Goal: Use online tool/utility: Utilize a website feature to perform a specific function

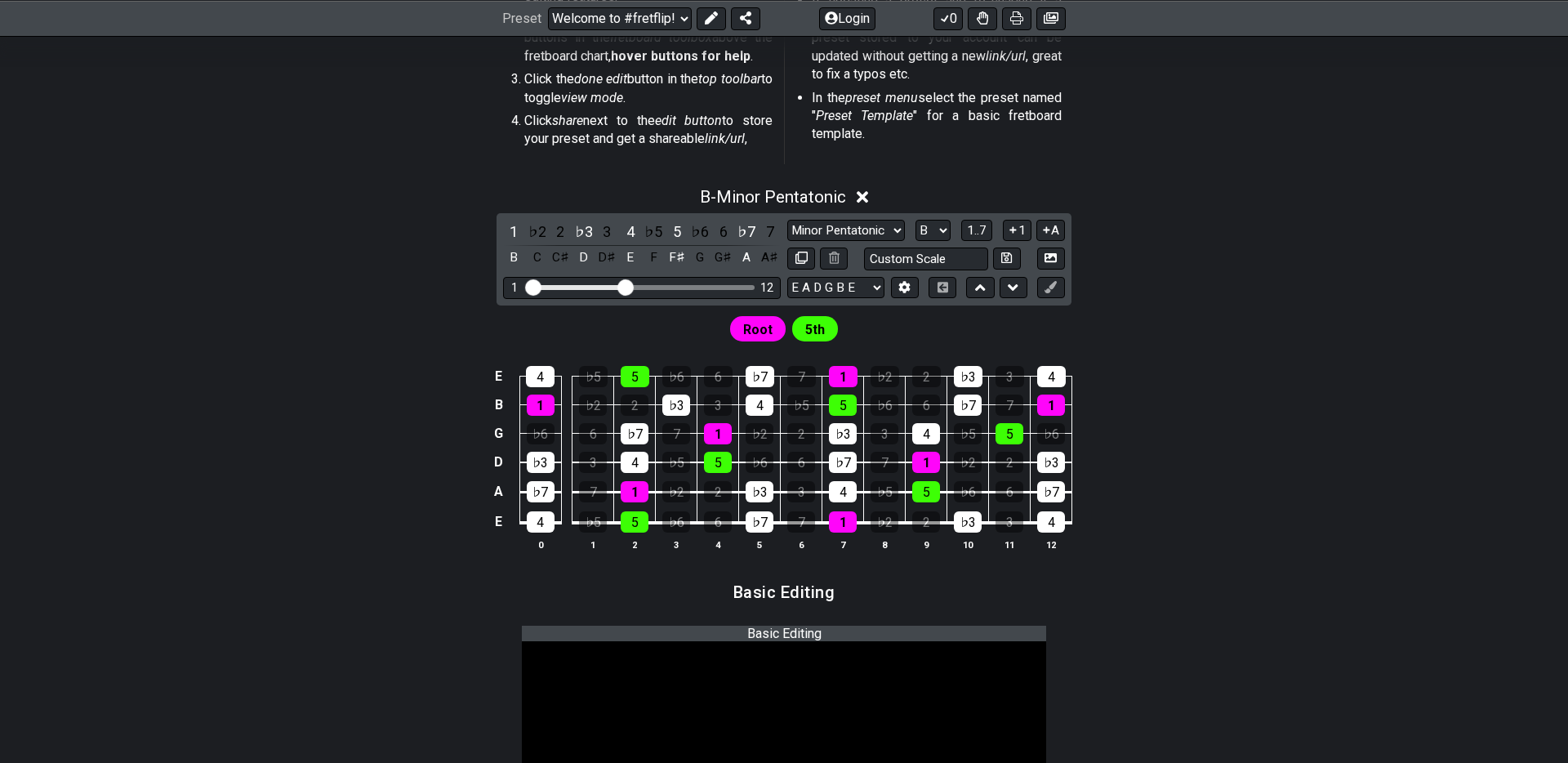
scroll to position [502, 0]
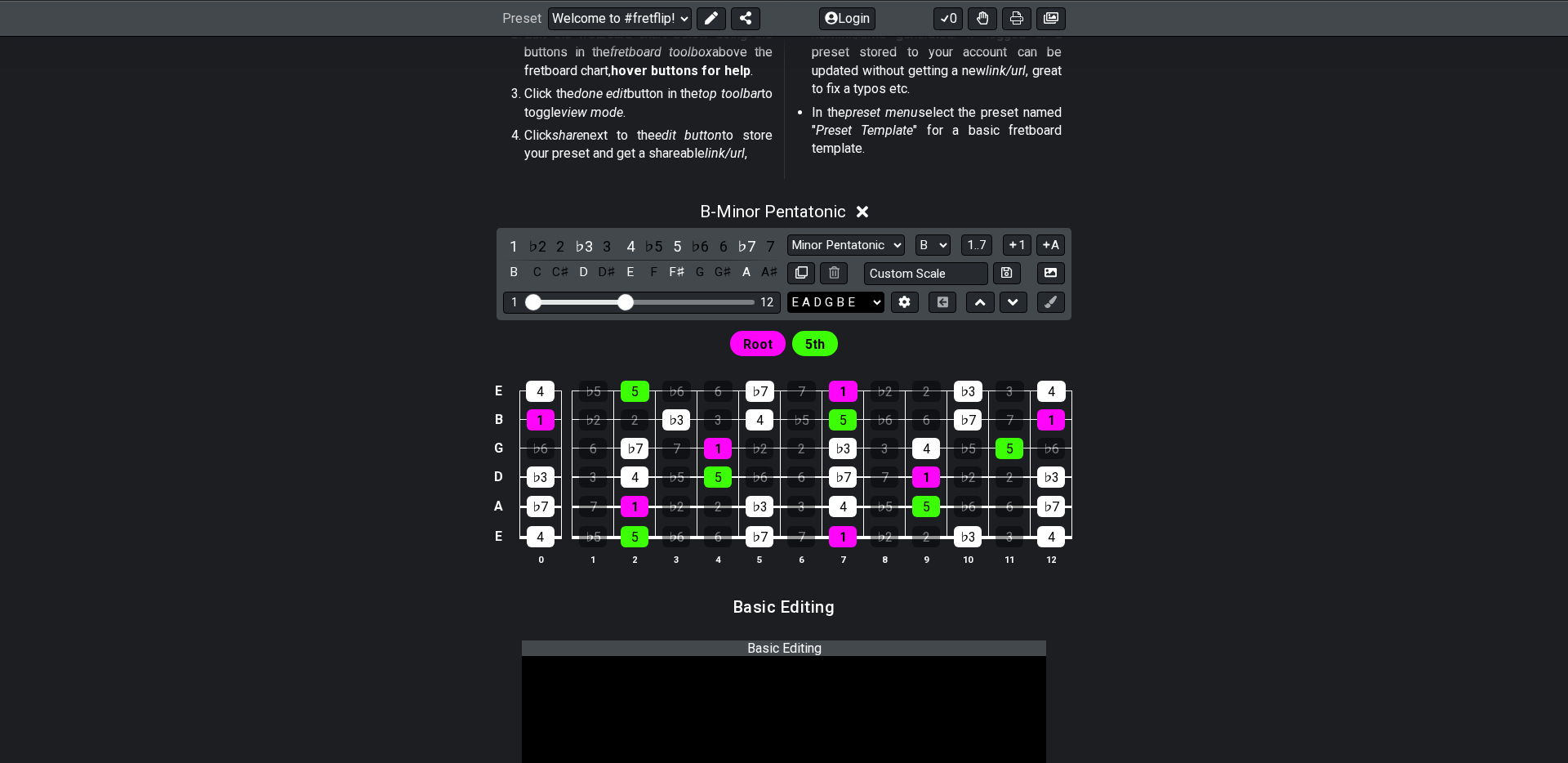
click at [869, 299] on select "E A D G B E F♯ B E A D G B E E A D G B E B E A D F♯ B A D G C E A D A D G B E E…" at bounding box center [835, 302] width 97 height 22
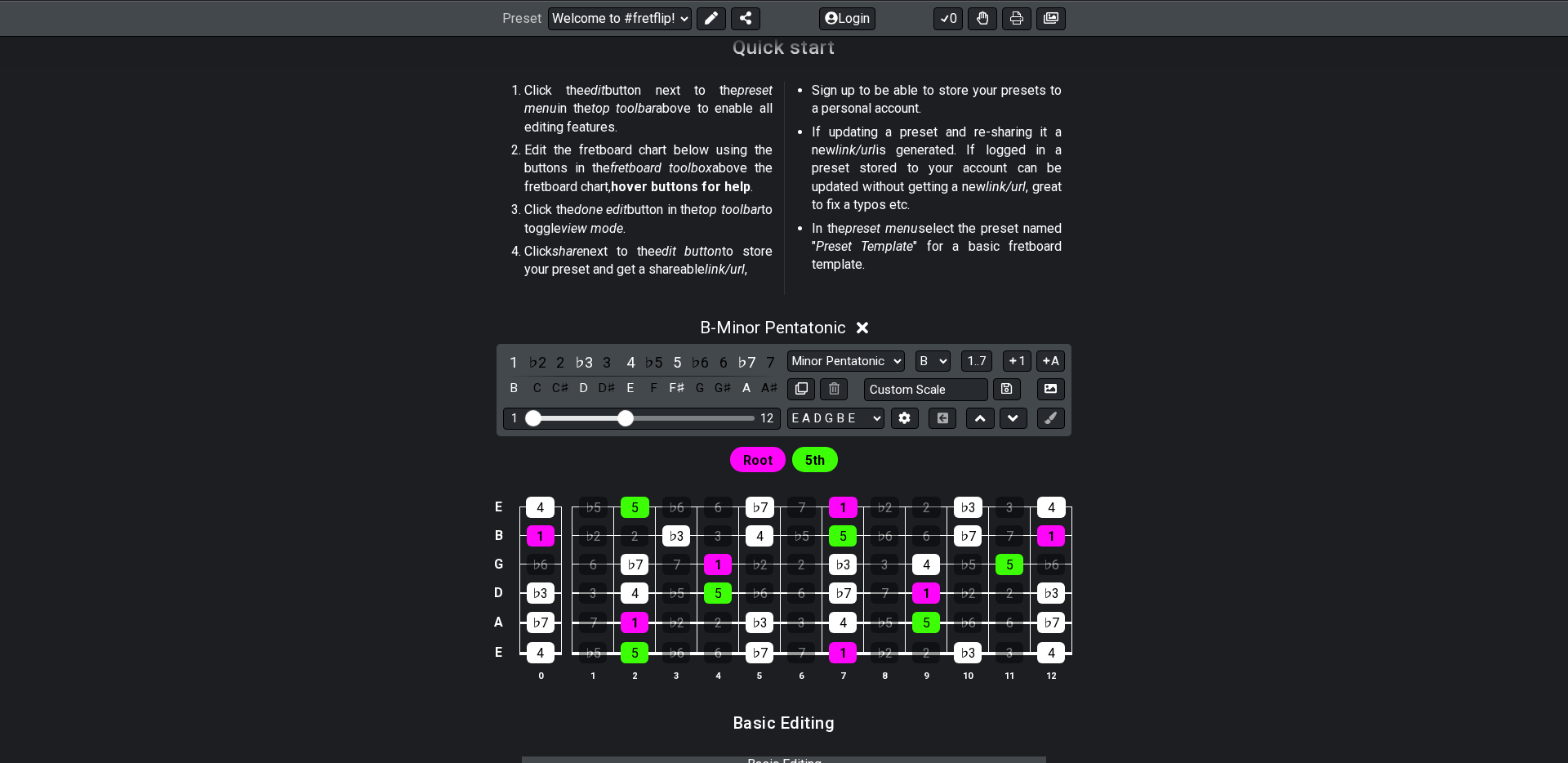
scroll to position [387, 0]
click at [976, 357] on span "1..7" at bounding box center [977, 360] width 19 height 15
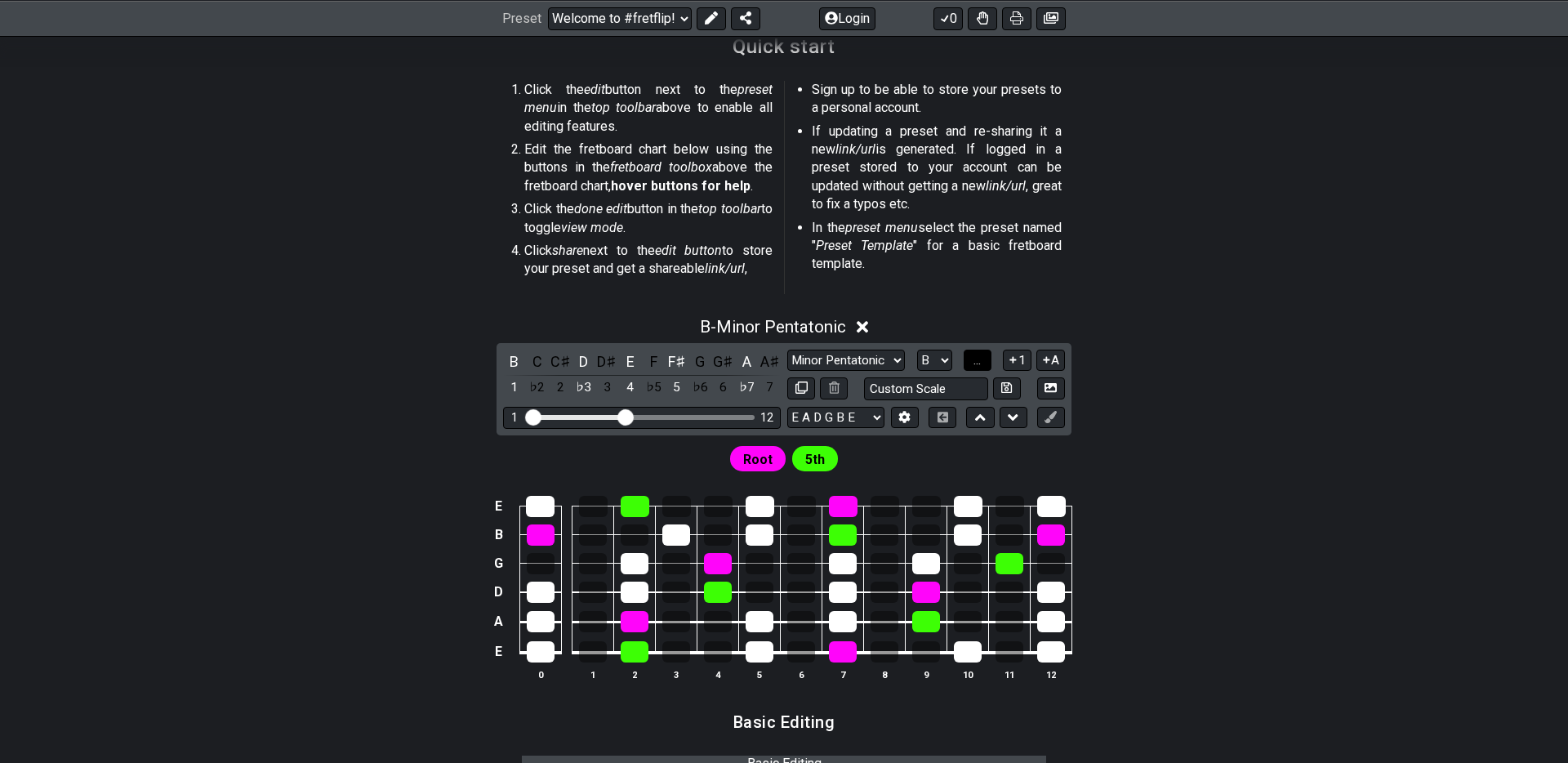
click at [976, 357] on span "..." at bounding box center [977, 360] width 7 height 15
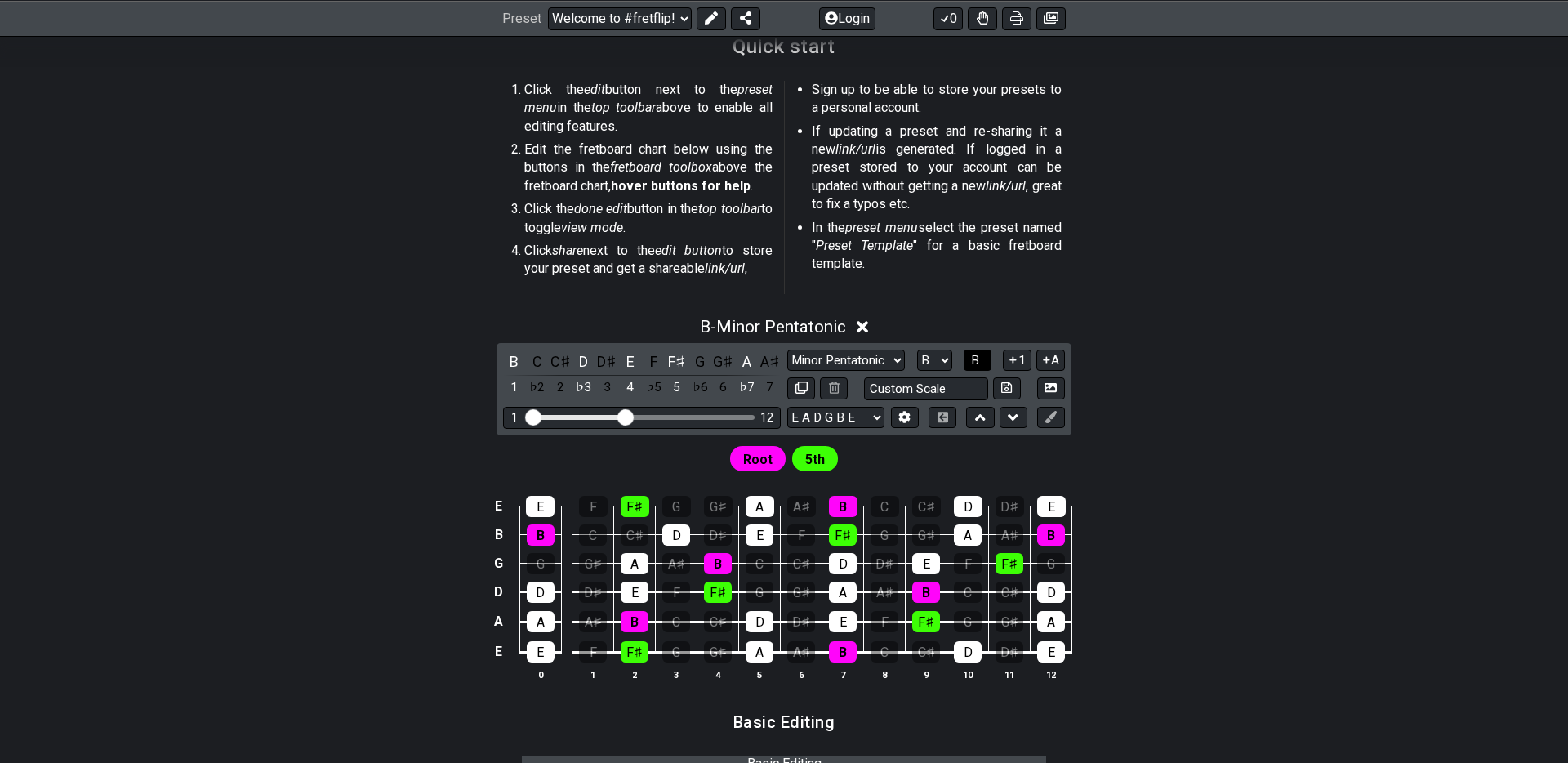
click at [977, 360] on span "B.." at bounding box center [977, 360] width 13 height 15
click at [893, 360] on select "Minor Pentatonic Root Minor Pentatonic Major Pentatonic Minor Blues Major Blues…" at bounding box center [846, 360] width 118 height 22
select select "Major / [PERSON_NAME]"
click at [787, 349] on select "Minor Pentatonic Root Minor Pentatonic Major Pentatonic Minor Blues Major Blues…" at bounding box center [846, 360] width 118 height 22
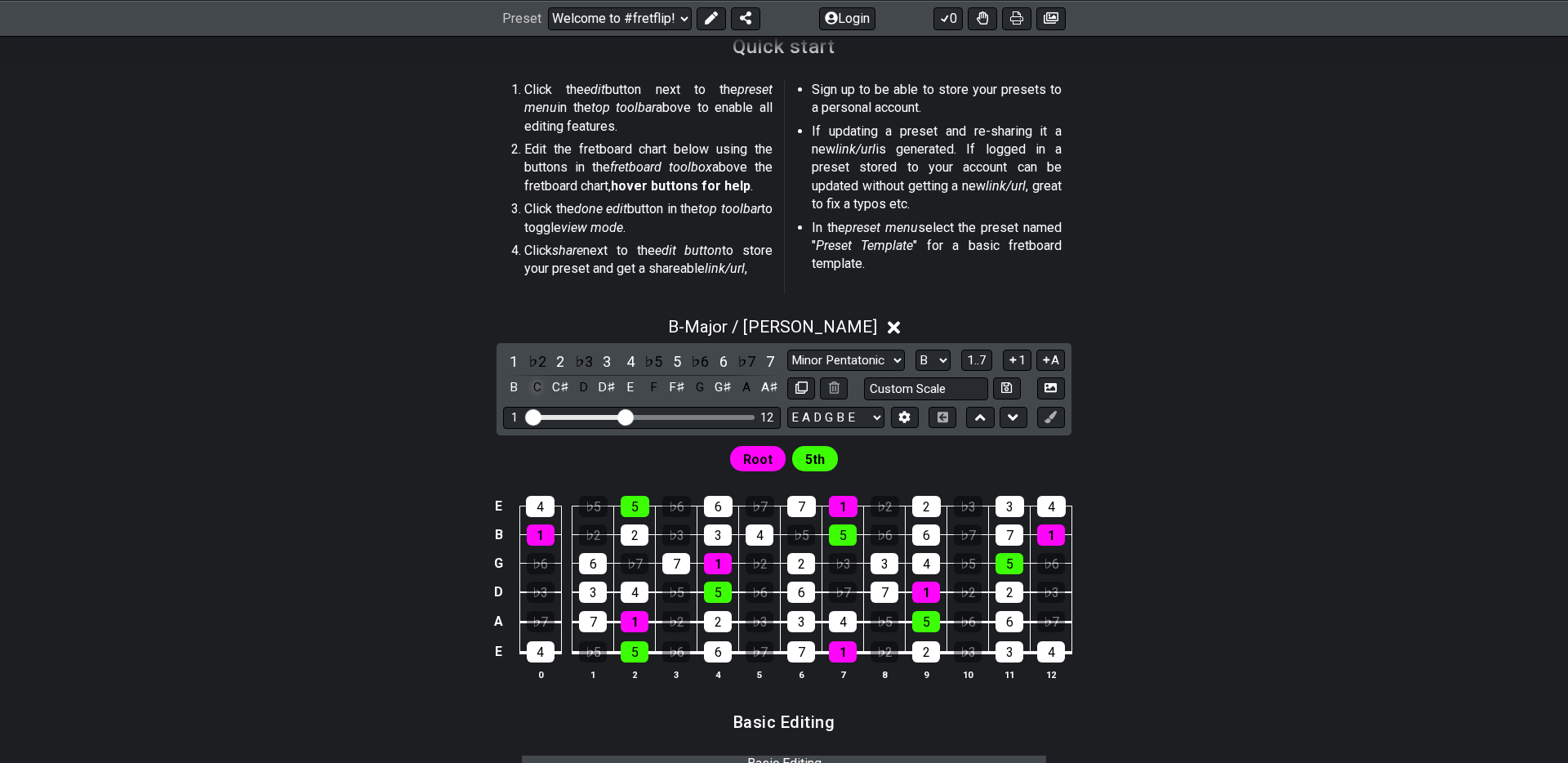
click at [537, 385] on div "C" at bounding box center [537, 387] width 21 height 22
click at [513, 385] on div "B" at bounding box center [513, 387] width 21 height 22
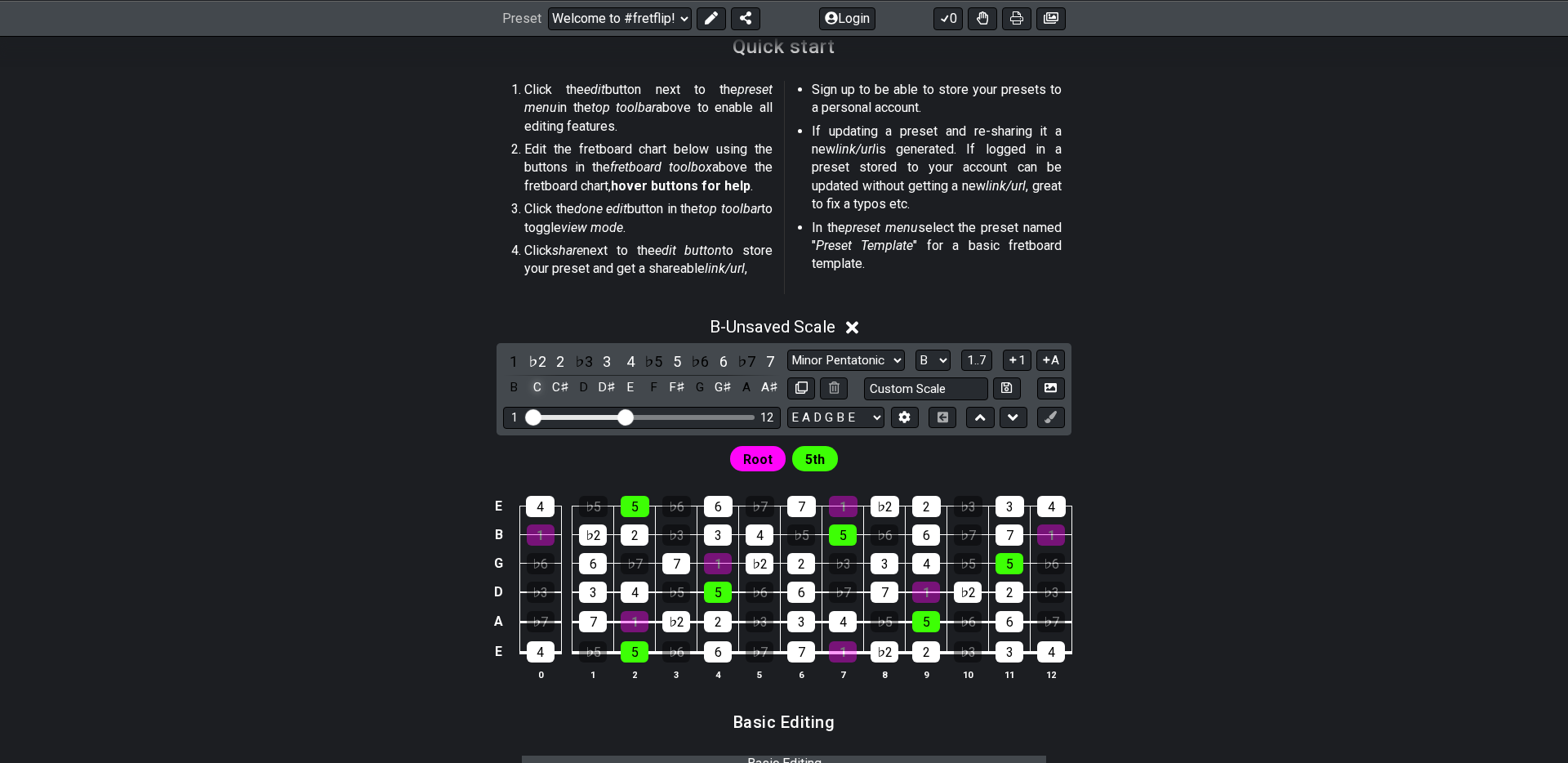
click at [537, 385] on div "C" at bounding box center [537, 387] width 21 height 22
click at [537, 385] on div "B♯" at bounding box center [537, 387] width 21 height 22
click at [516, 385] on div "B" at bounding box center [513, 387] width 21 height 22
click at [541, 385] on div "B♯" at bounding box center [537, 387] width 21 height 22
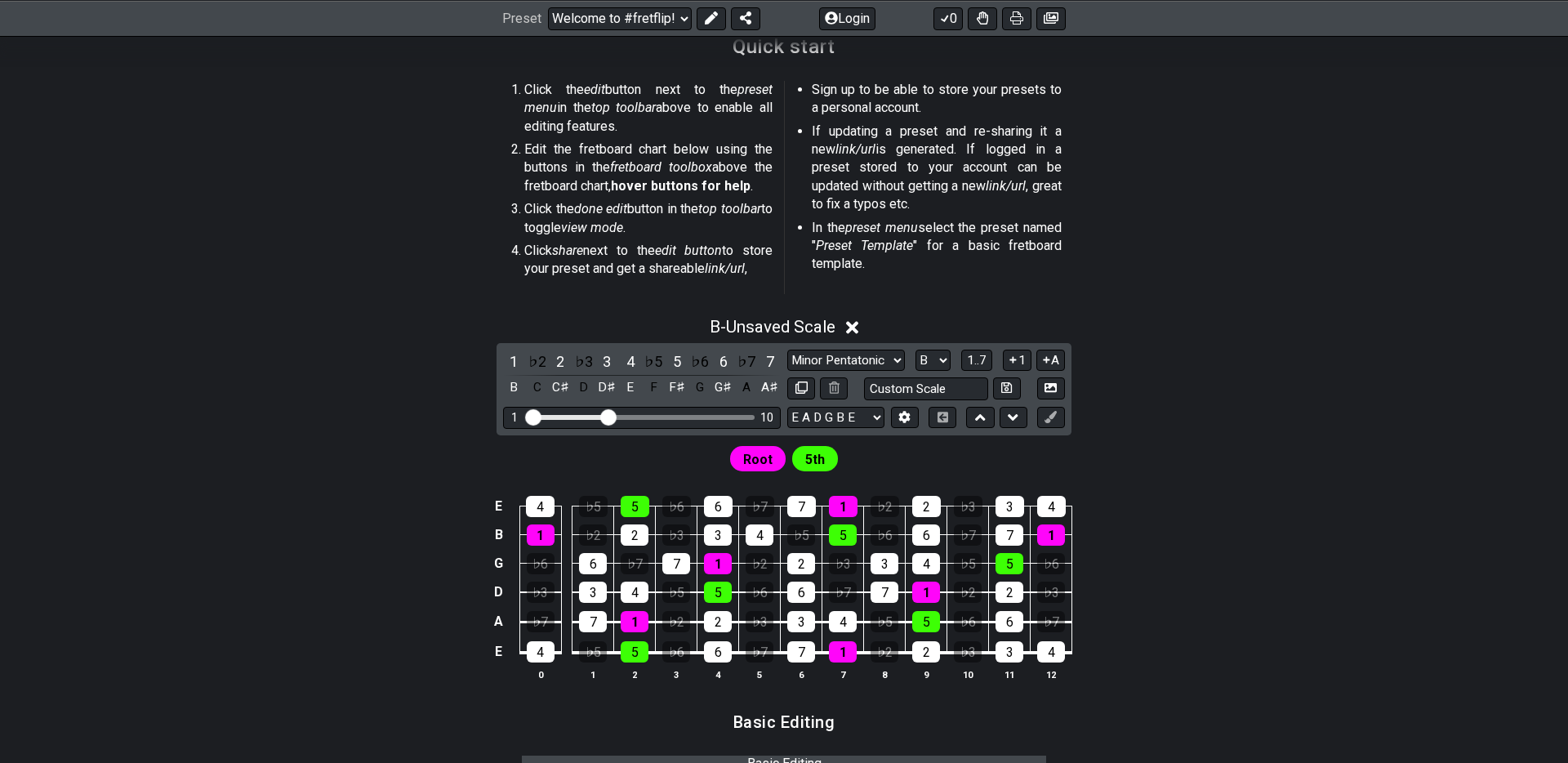
drag, startPoint x: 625, startPoint y: 417, endPoint x: 605, endPoint y: 413, distance: 20.4
click at [605, 416] on input "Visible fret range" at bounding box center [641, 416] width 232 height 0
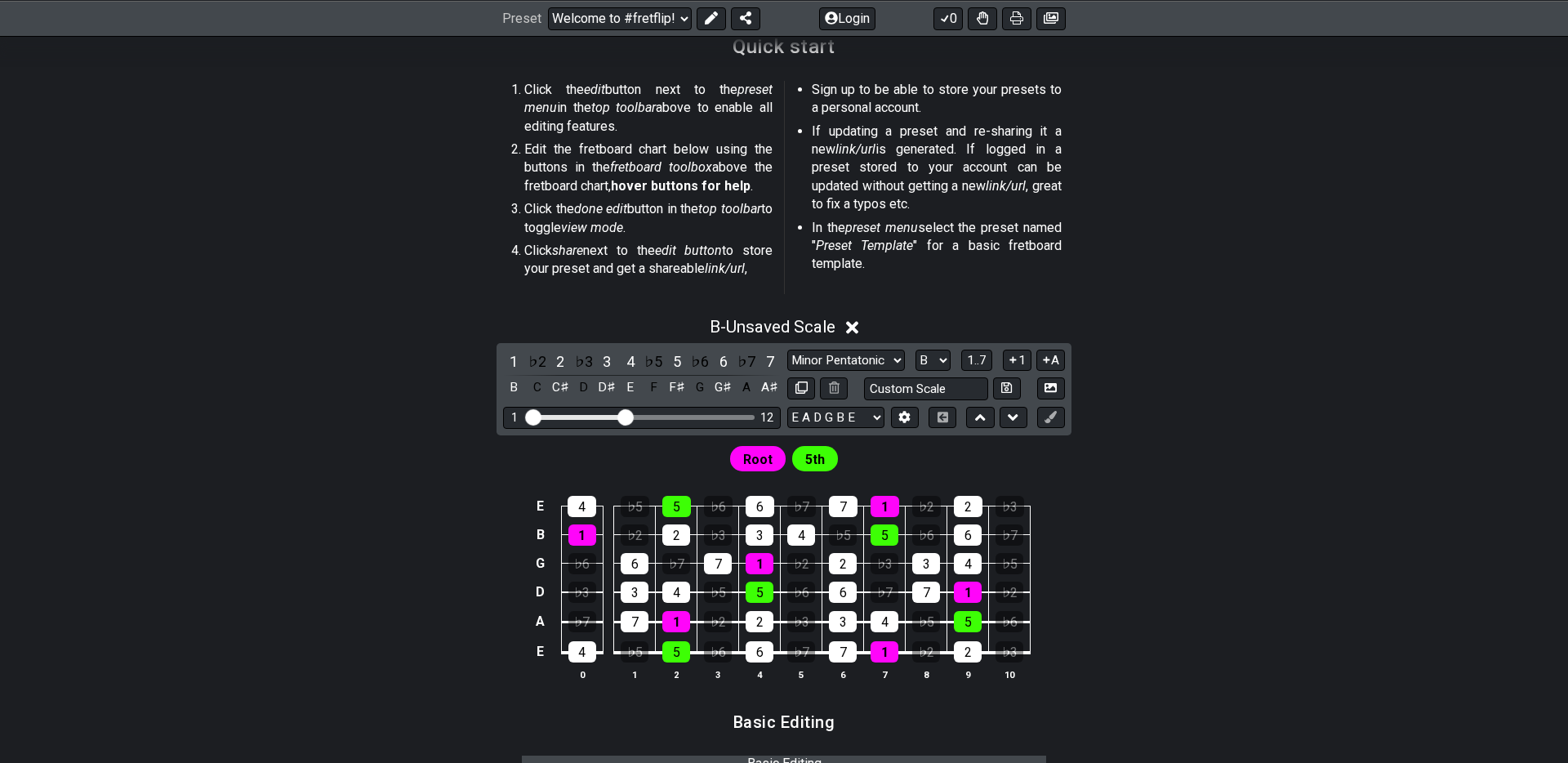
drag, startPoint x: 611, startPoint y: 416, endPoint x: 624, endPoint y: 419, distance: 13.3
click at [624, 416] on input "Visible fret range" at bounding box center [641, 416] width 232 height 0
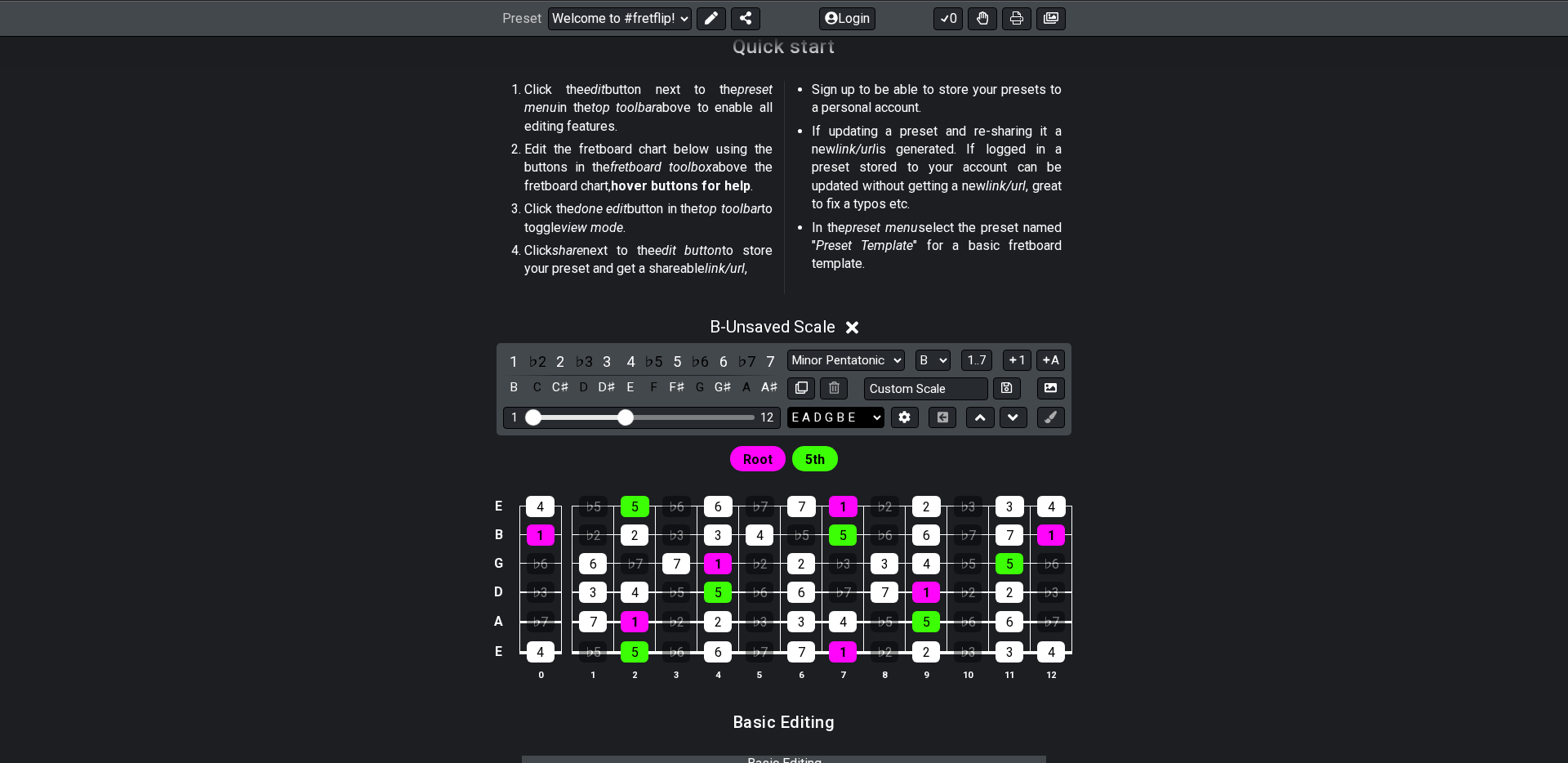
click at [877, 417] on select "E A D G B E F♯ B E A D G B E E A D G B E B E A D F♯ B A D G C E A D A D G B E E…" at bounding box center [835, 418] width 97 height 22
click at [787, 407] on select "E A D G B E F♯ B E A D G B E E A D G B E B E A D F♯ B A D G C E A D A D G B E E…" at bounding box center [835, 418] width 97 height 22
click at [876, 414] on select "E A D G B E F♯ B E A D G B E E A D G B E B E A D F♯ B A D G C E A D A D G B E E…" at bounding box center [835, 418] width 97 height 22
click at [787, 407] on select "E A D G B E F♯ B E A D G B E E A D G B E B E A D F♯ B A D G C E A D A D G B E E…" at bounding box center [835, 418] width 97 height 22
click at [945, 357] on select "A♭ A A♯ B♭ B C C♯ D♭ D D♯ E♭ E F F♯ G♭ G G♯" at bounding box center [933, 360] width 35 height 22
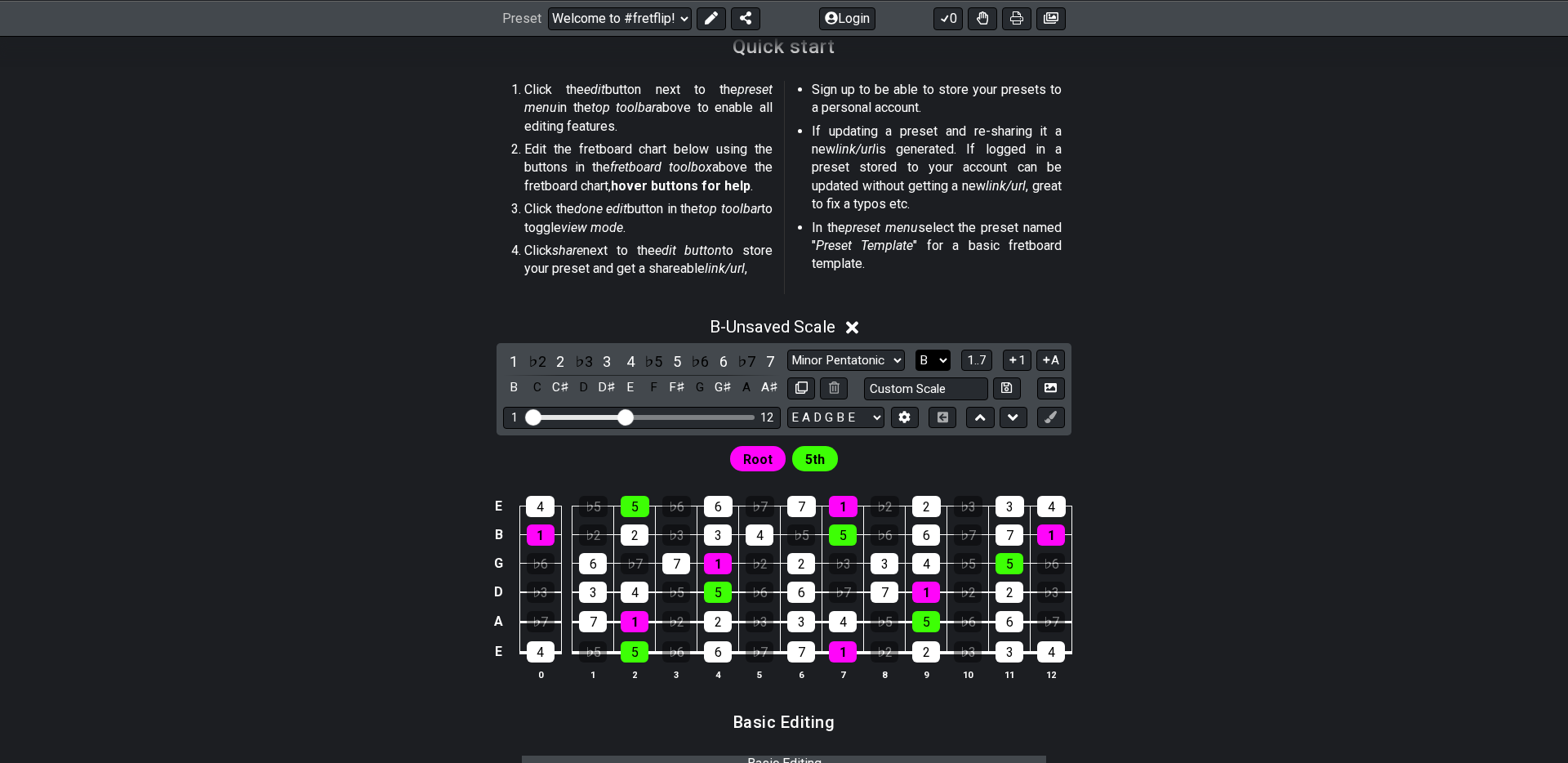
select select "C"
click at [915, 349] on select "A♭ A A♯ B♭ B C C♯ D♭ D D♯ E♭ E F F♯ G♭ G G♯" at bounding box center [933, 360] width 35 height 22
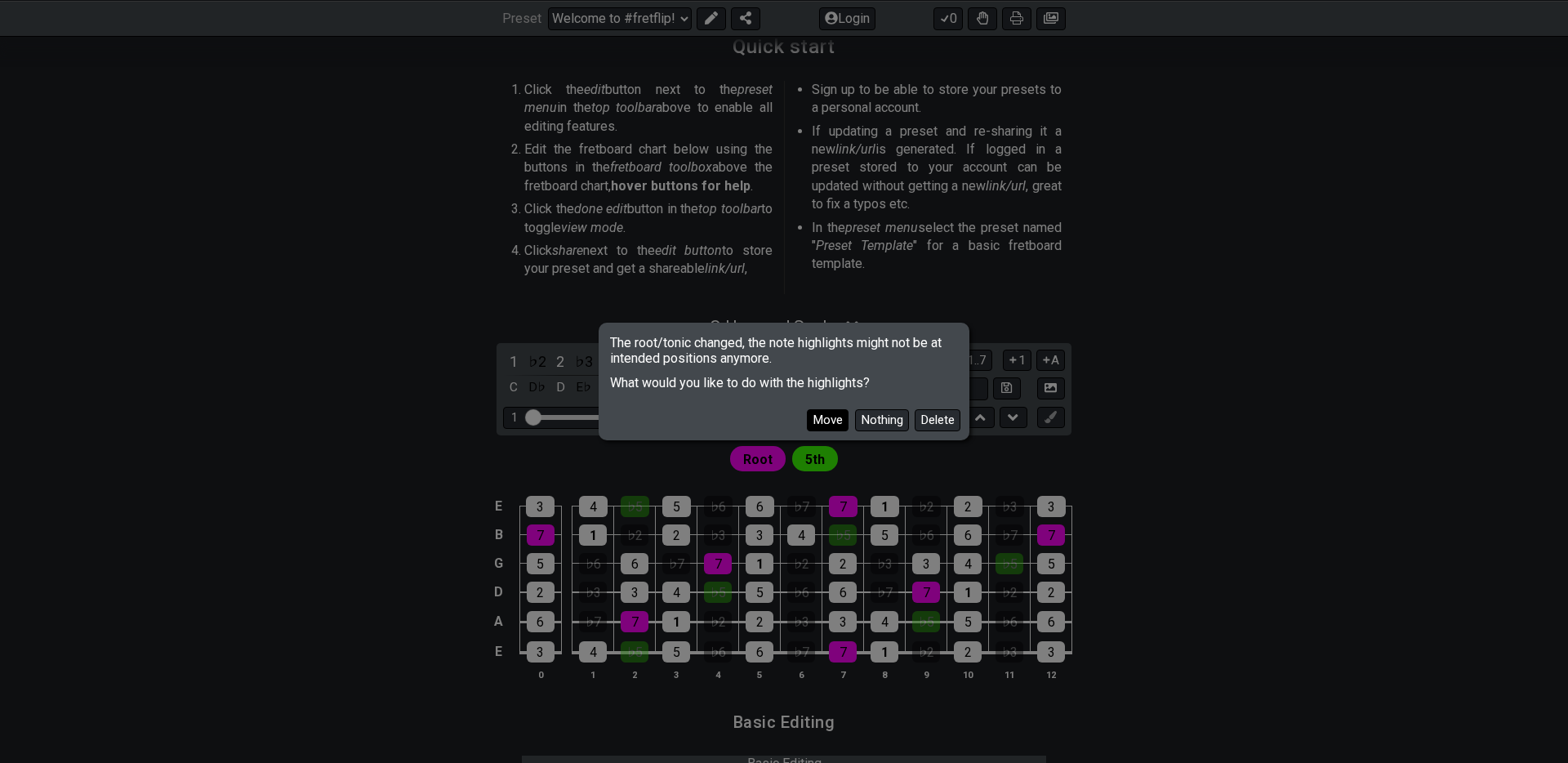
click at [833, 421] on button "Move" at bounding box center [827, 420] width 41 height 22
click at [833, 421] on select "E A D G B E F♯ B E A D G B E E A D G B E B E A D F♯ B A D G C E A D A D G B E E…" at bounding box center [835, 418] width 97 height 22
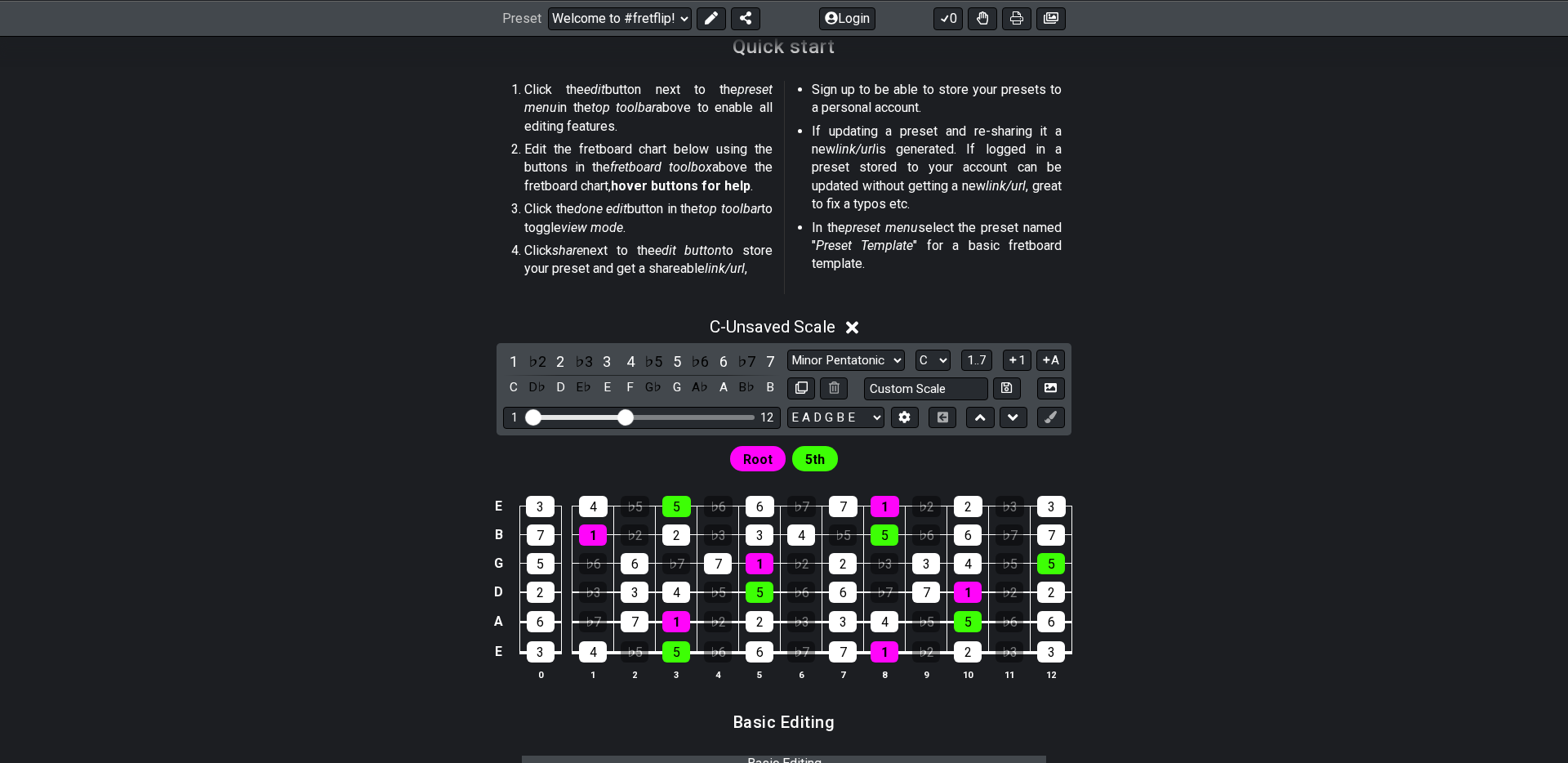
click at [787, 407] on select "E A D G B E F♯ B E A D G B E E A D G B E B E A D F♯ B A D G C E A D A D G B E E…" at bounding box center [835, 418] width 97 height 22
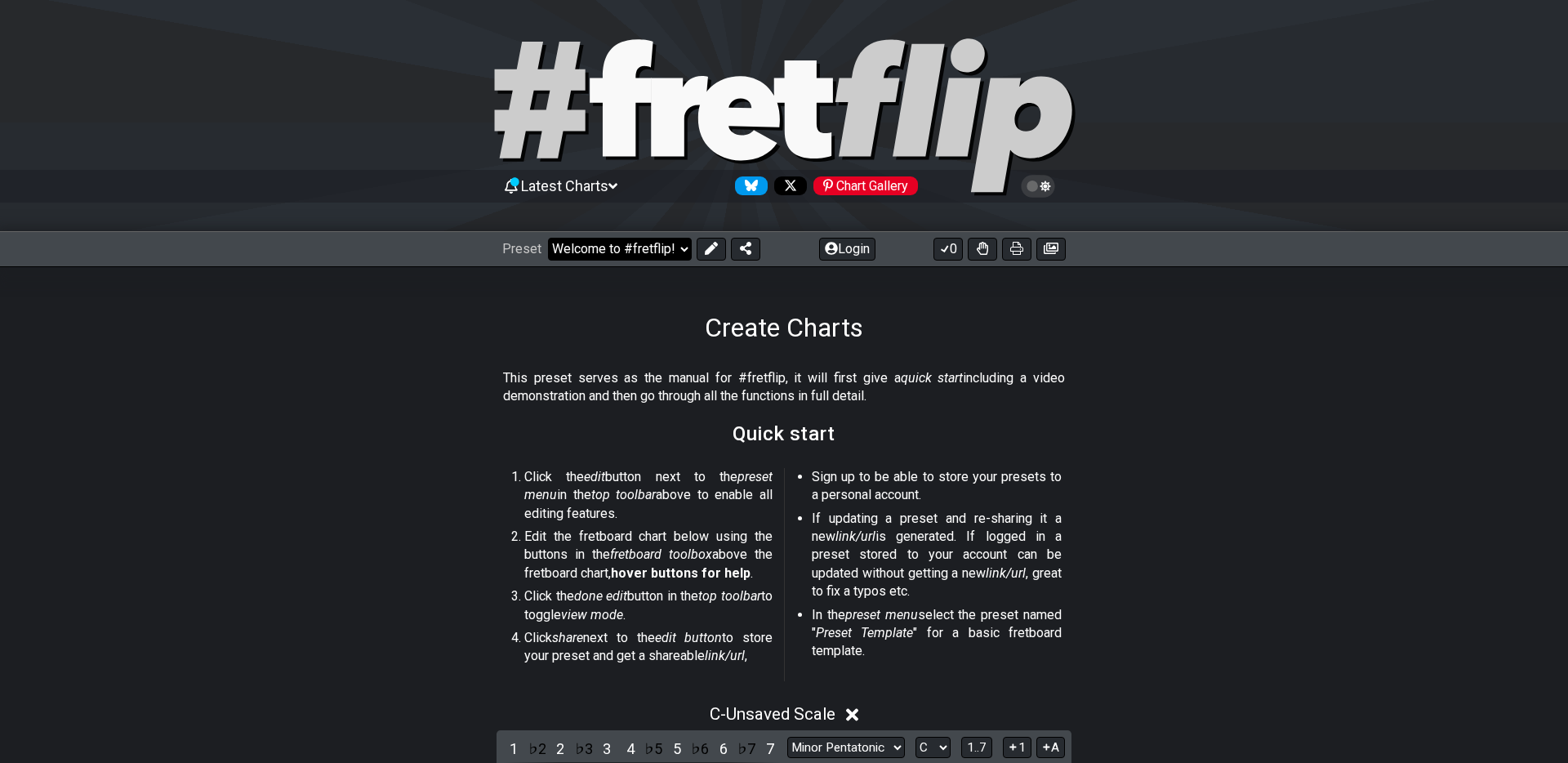
click at [683, 248] on select "Welcome to #fretflip! Initial Preset Custom Preset Minor Pentatonic Major Penta…" at bounding box center [620, 249] width 144 height 23
click at [548, 238] on select "Welcome to #fretflip! Initial Preset Custom Preset Minor Pentatonic Major Penta…" at bounding box center [620, 249] width 144 height 23
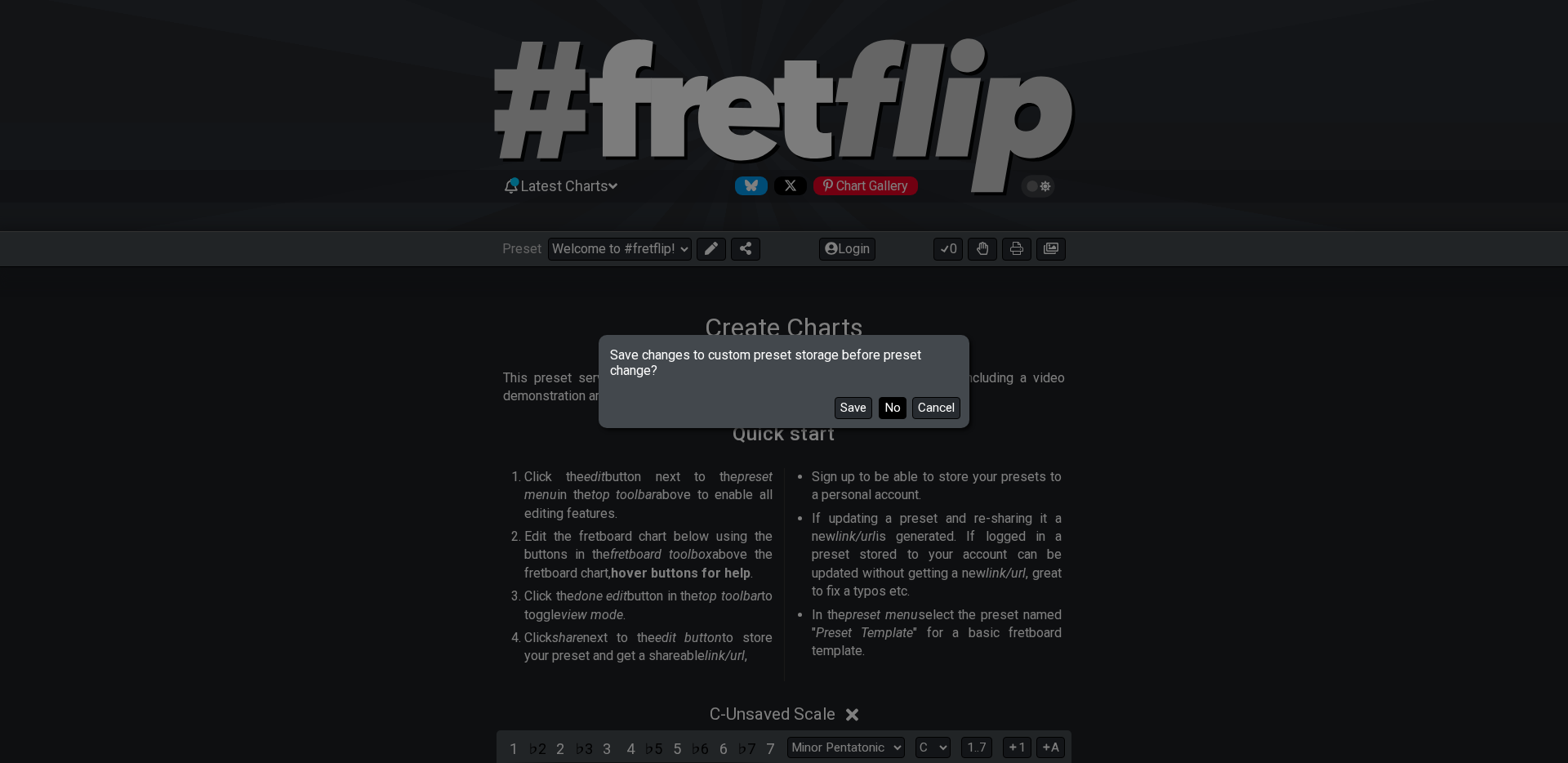
click at [896, 407] on button "No" at bounding box center [893, 407] width 28 height 22
select select "/the-caged-system"
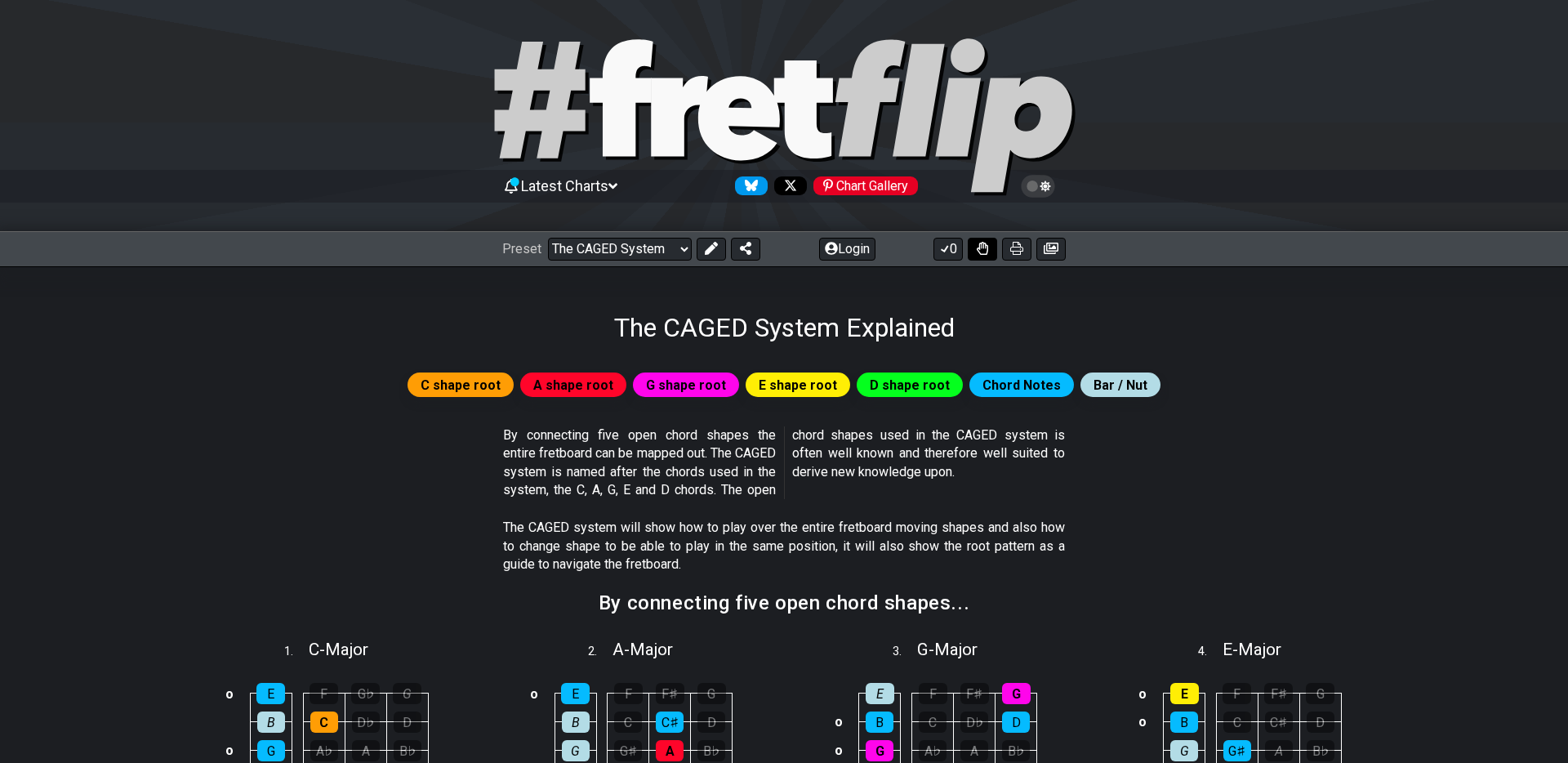
click at [985, 247] on icon at bounding box center [982, 248] width 11 height 13
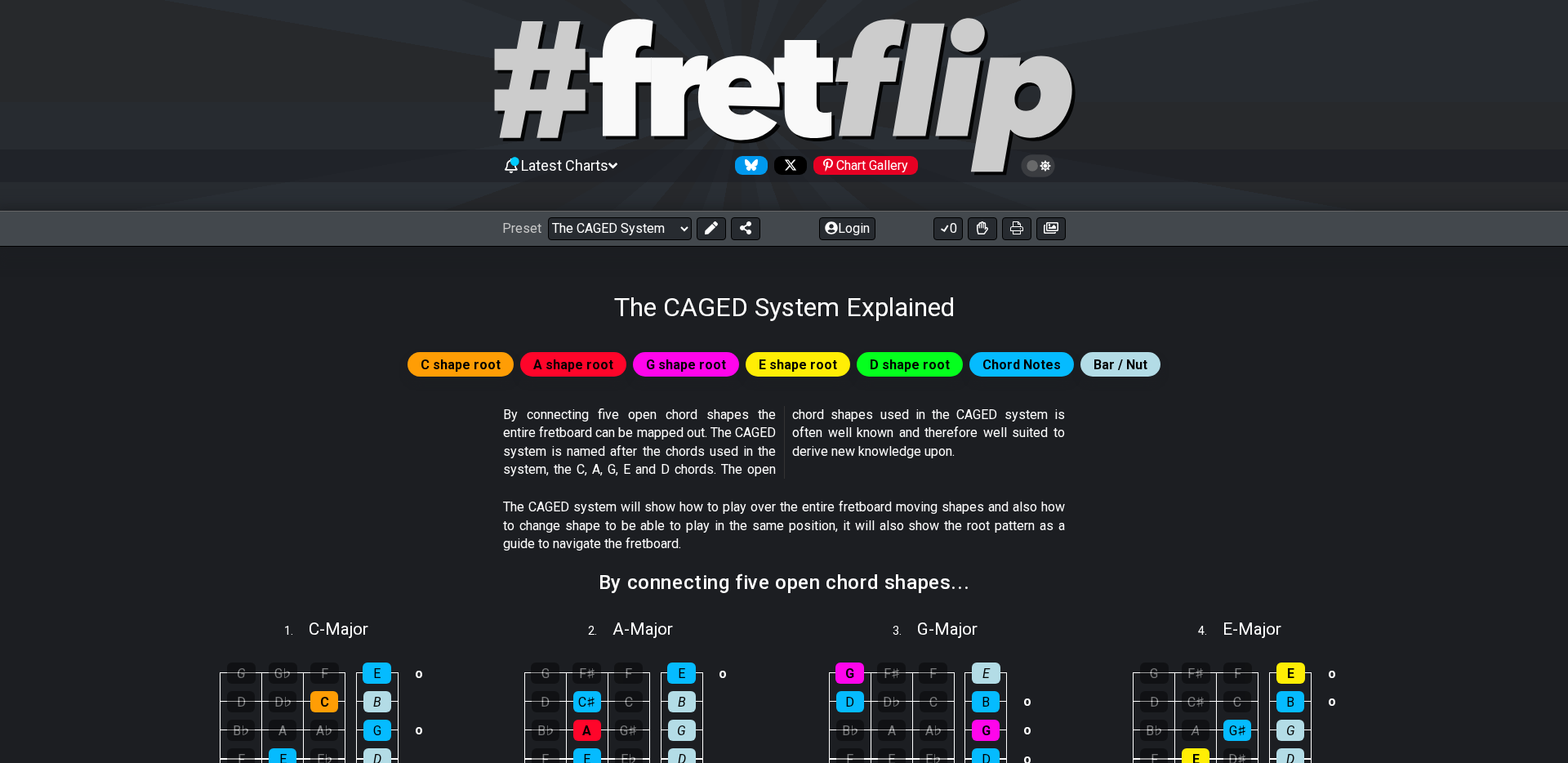
scroll to position [22, 0]
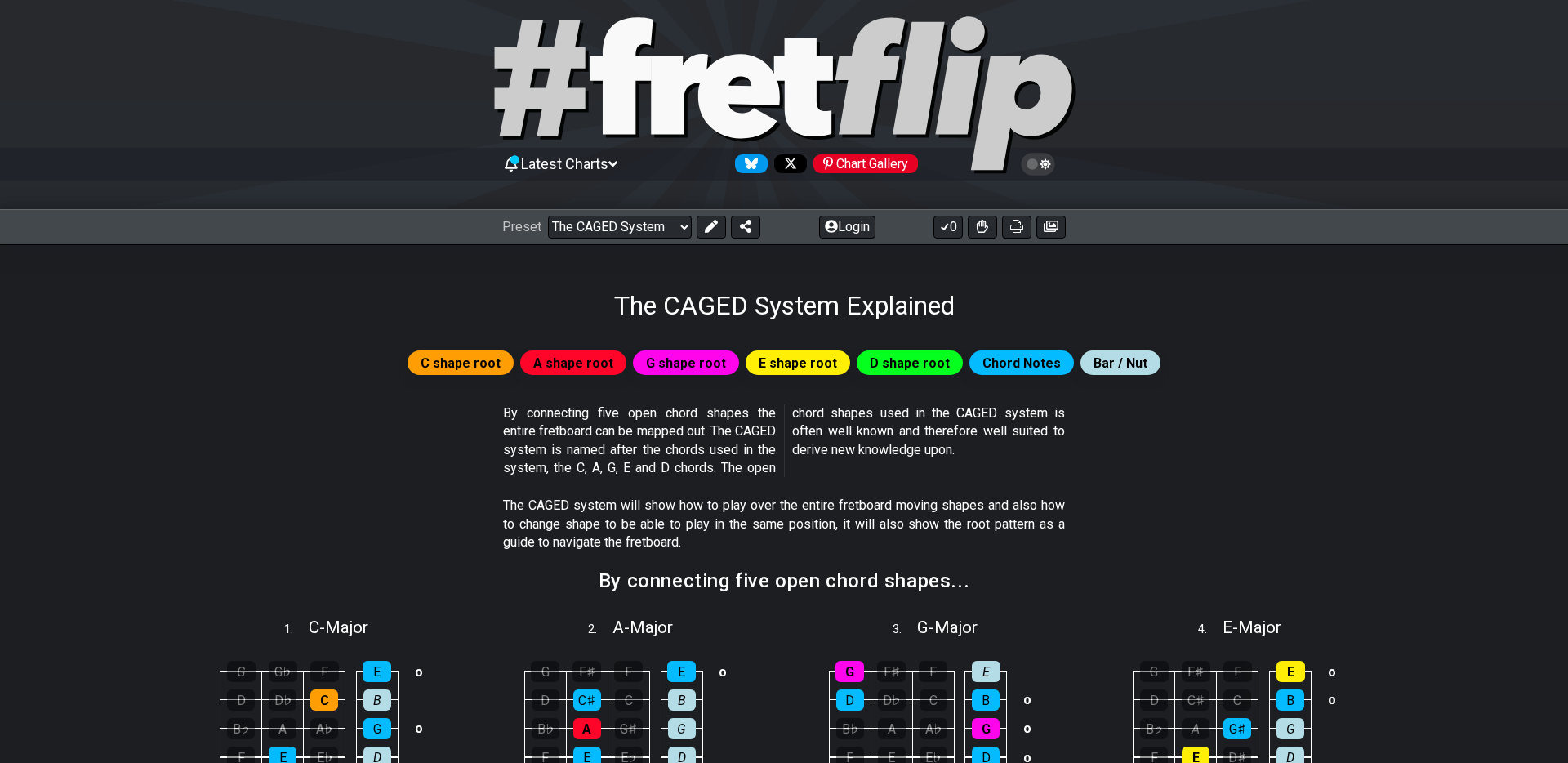
click at [618, 162] on icon at bounding box center [612, 164] width 9 height 15
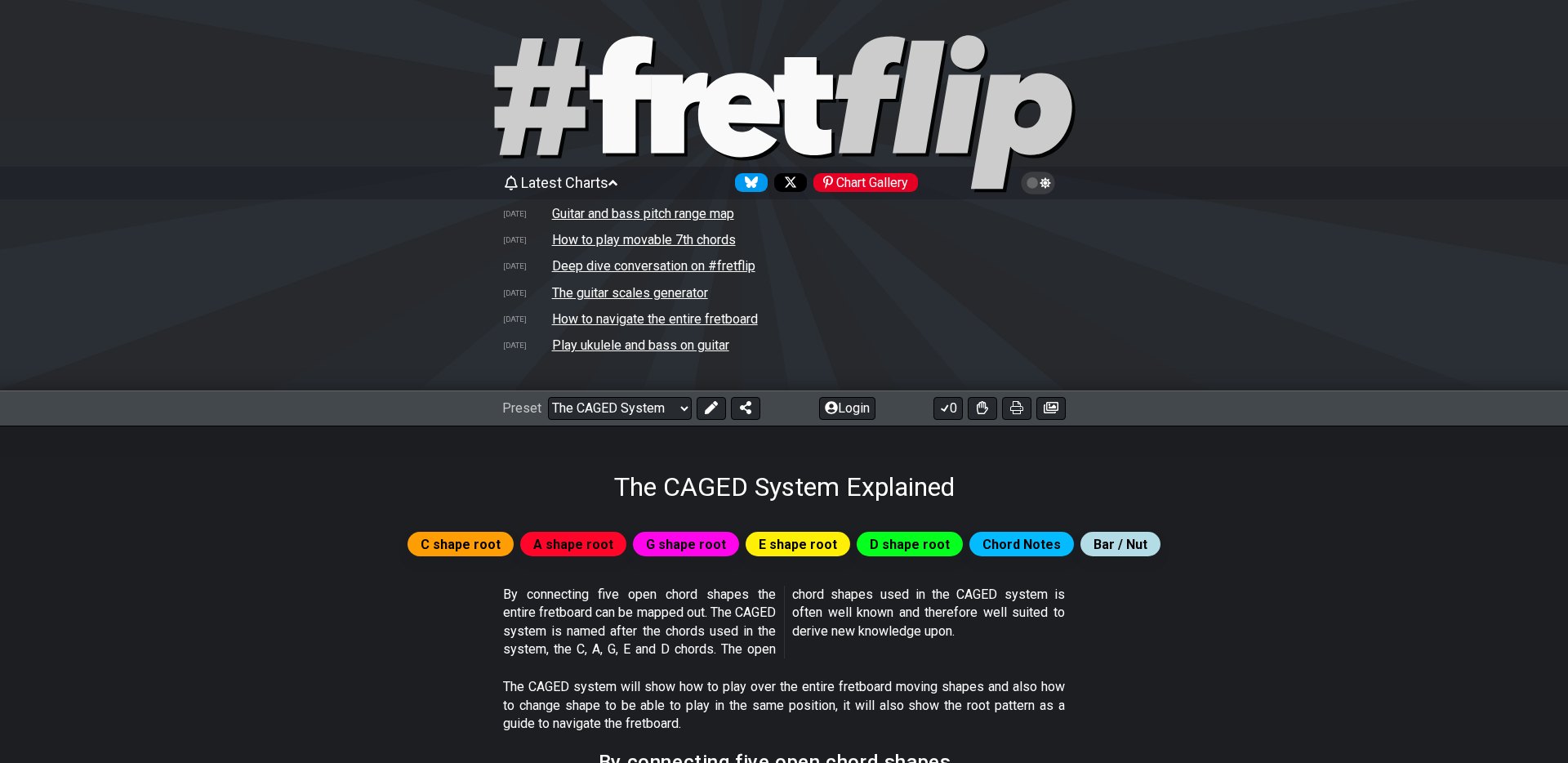
scroll to position [0, 0]
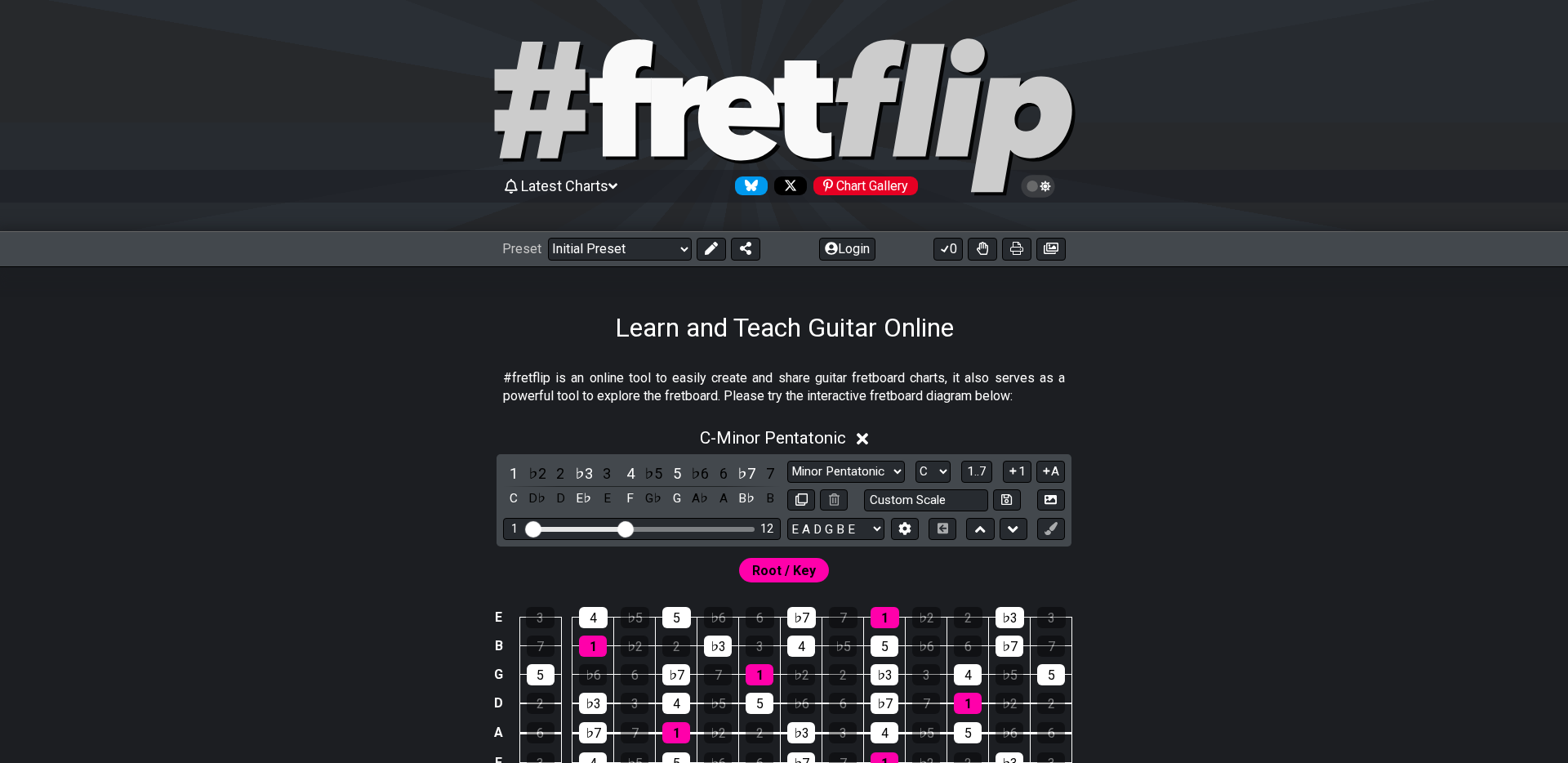
click at [1045, 184] on icon at bounding box center [1046, 186] width 11 height 11
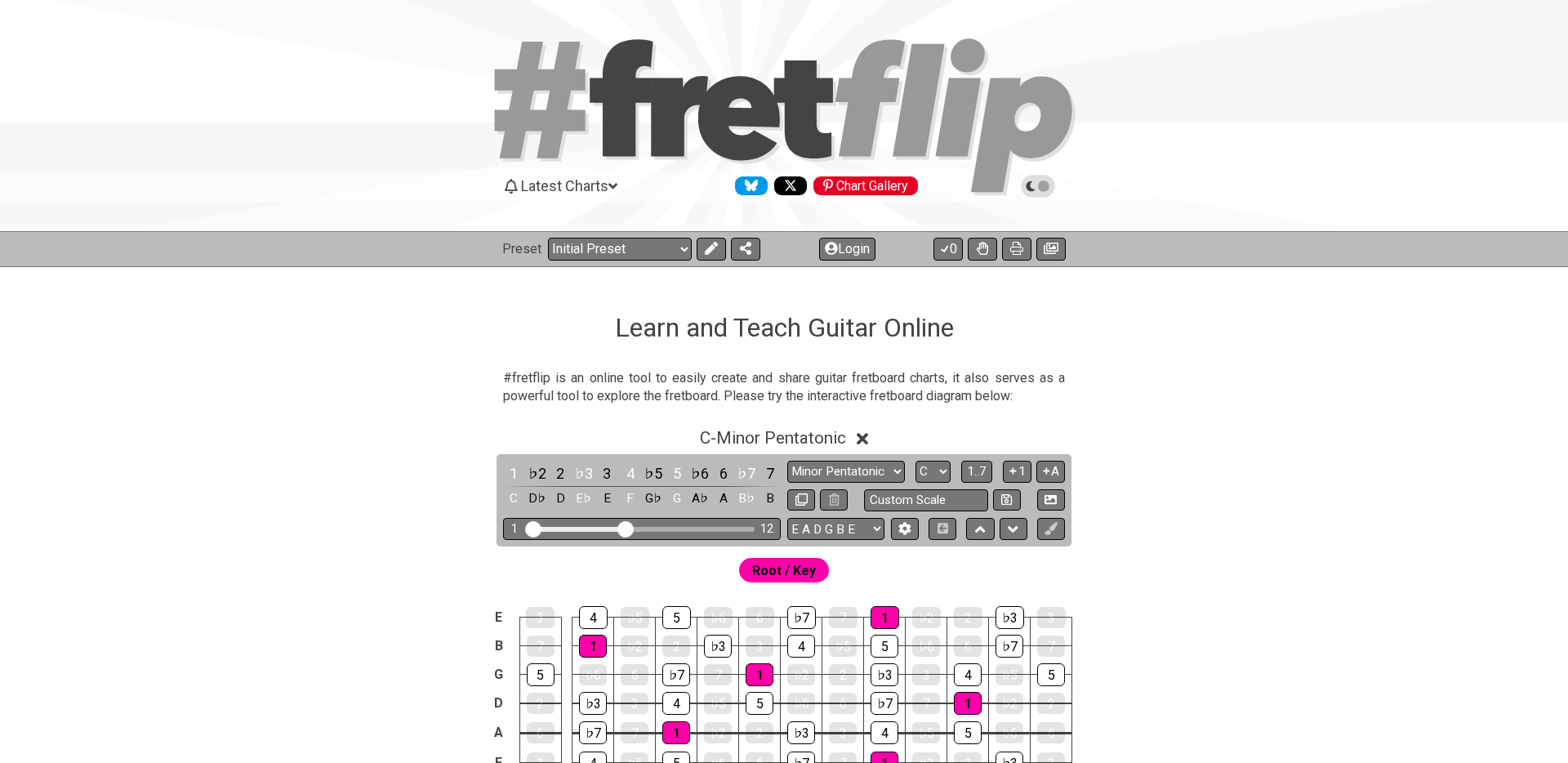
click at [1032, 184] on icon at bounding box center [1038, 186] width 15 height 15
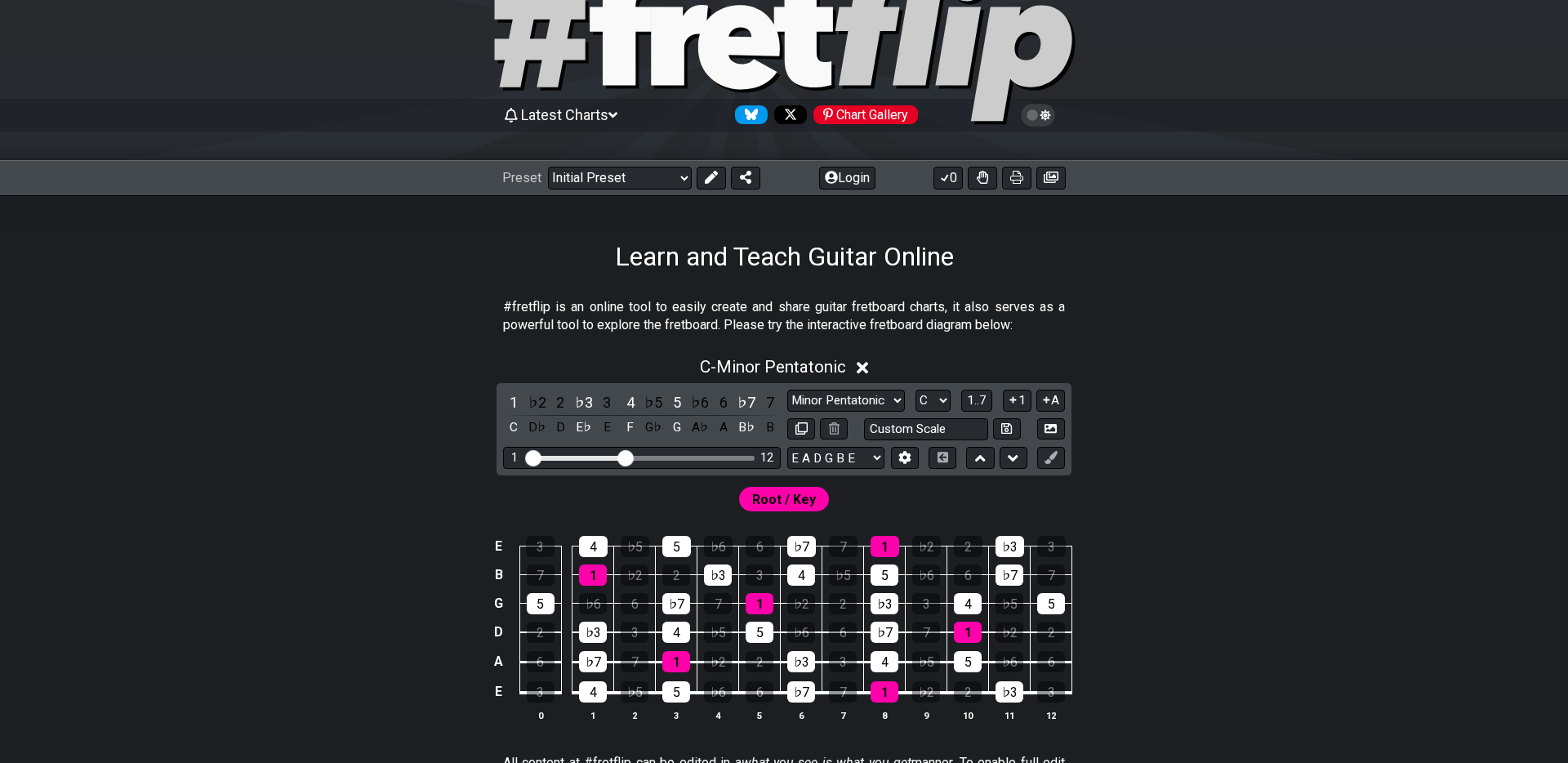
scroll to position [132, 0]
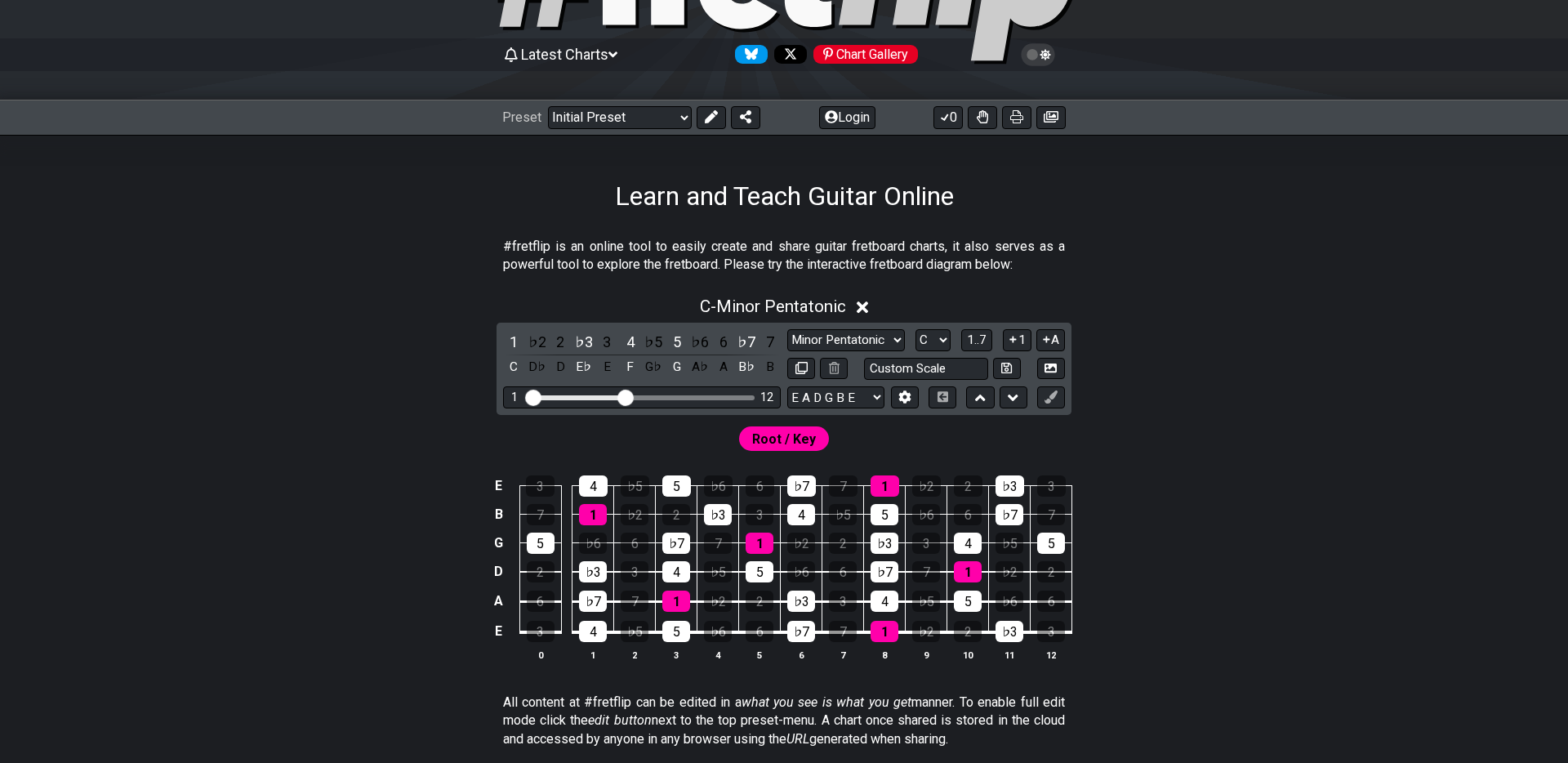
click at [788, 444] on span "Root / Key" at bounding box center [784, 439] width 64 height 24
click at [786, 441] on span "Root / Key" at bounding box center [784, 439] width 64 height 24
click at [1021, 338] on button "1" at bounding box center [1017, 340] width 28 height 22
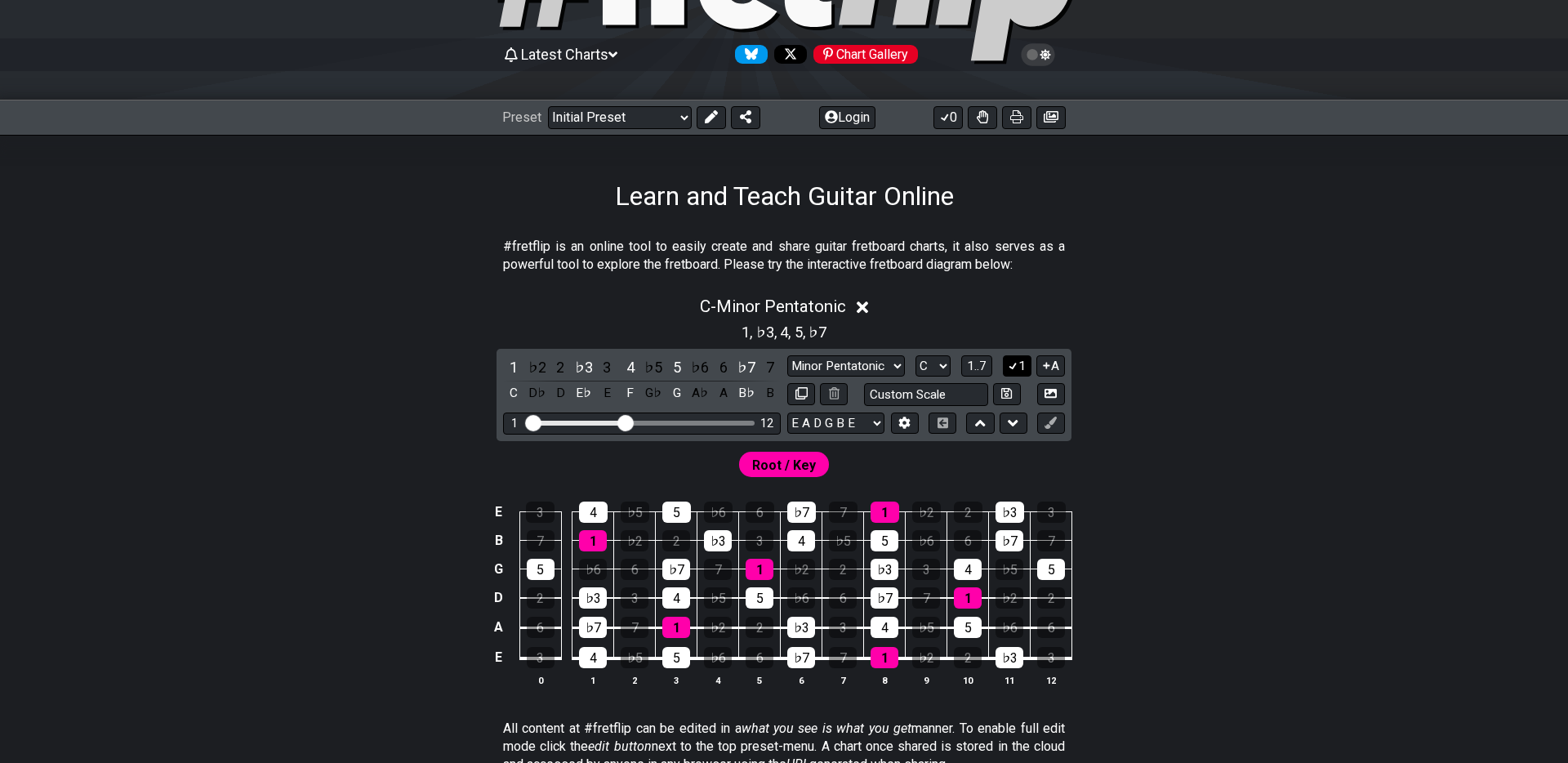
click at [1020, 361] on button "1" at bounding box center [1017, 366] width 28 height 22
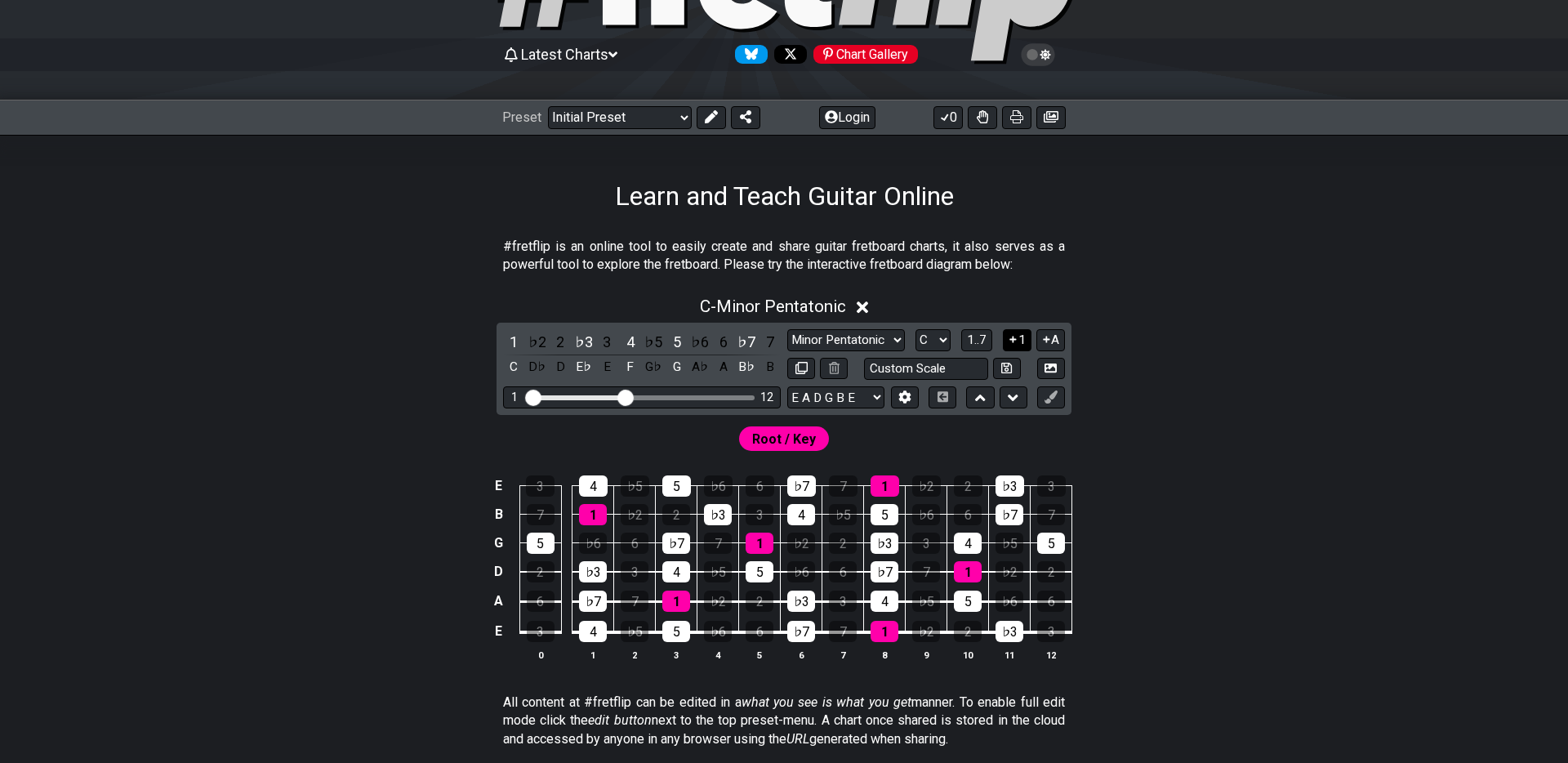
click at [1020, 361] on button at bounding box center [1007, 369] width 28 height 22
select select "Custom Scale"
click at [1017, 338] on icon at bounding box center [1013, 340] width 16 height 12
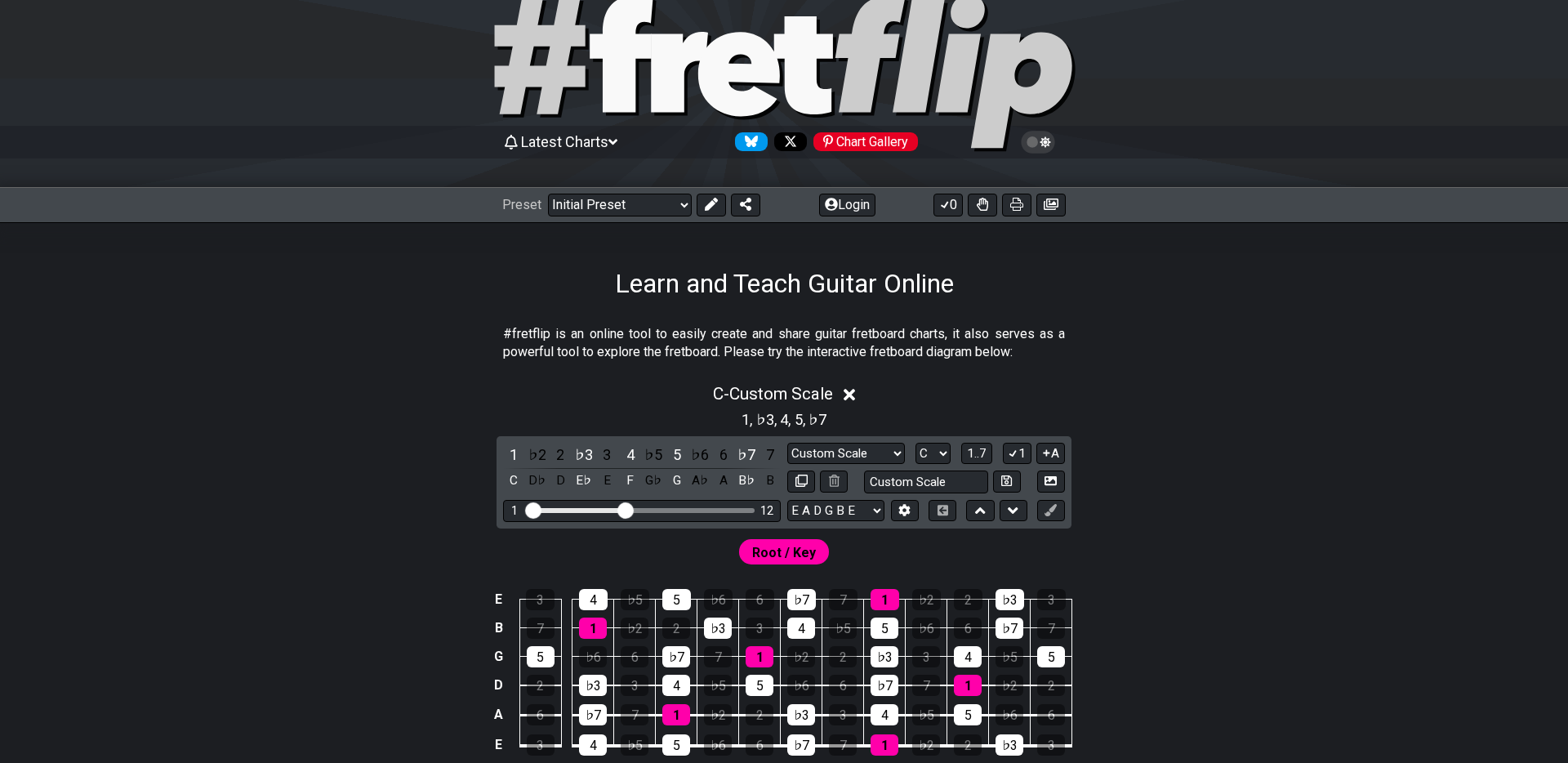
scroll to position [0, 0]
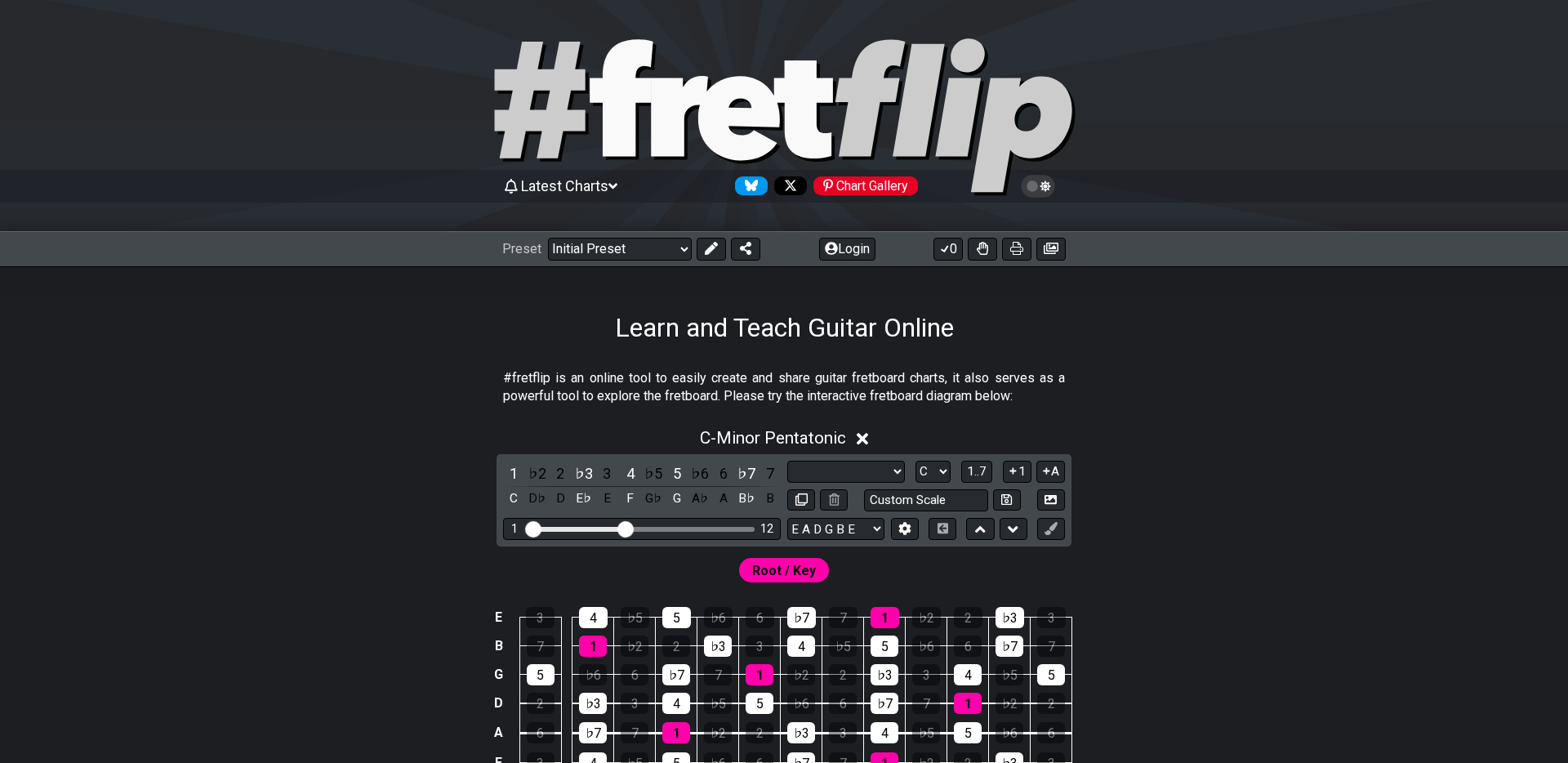
select select "Scale"
